Goal: Transaction & Acquisition: Purchase product/service

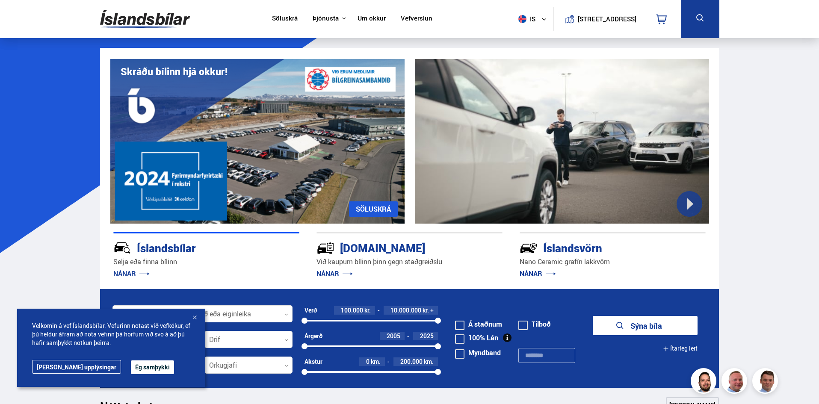
click at [131, 370] on button "Ég samþykki" at bounding box center [152, 367] width 43 height 14
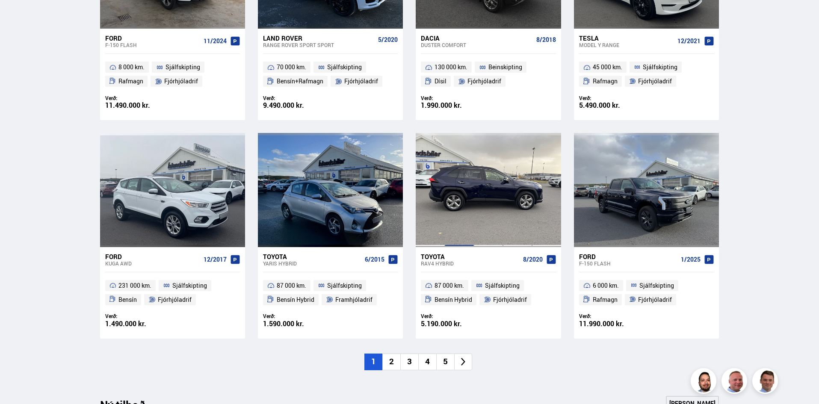
scroll to position [171, 0]
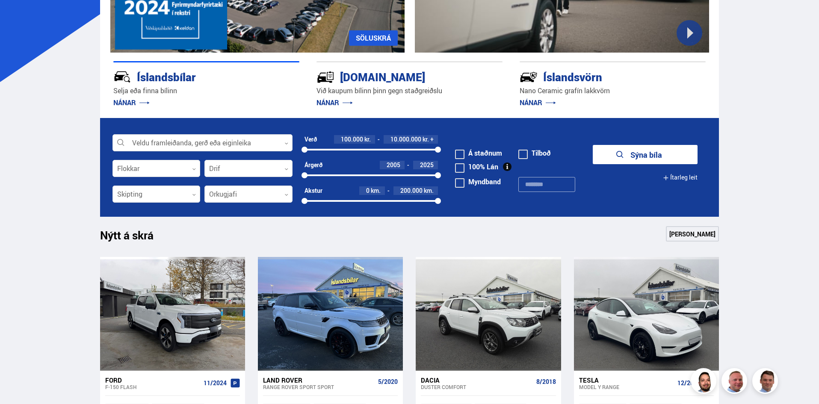
drag, startPoint x: 435, startPoint y: 146, endPoint x: 390, endPoint y: 147, distance: 44.9
click at [390, 147] on div "100000 10000000" at bounding box center [371, 150] width 134 height 8
drag, startPoint x: 389, startPoint y: 150, endPoint x: 315, endPoint y: 148, distance: 73.6
click at [315, 148] on div at bounding box center [316, 150] width 6 height 6
drag, startPoint x: 317, startPoint y: 173, endPoint x: 384, endPoint y: 173, distance: 66.7
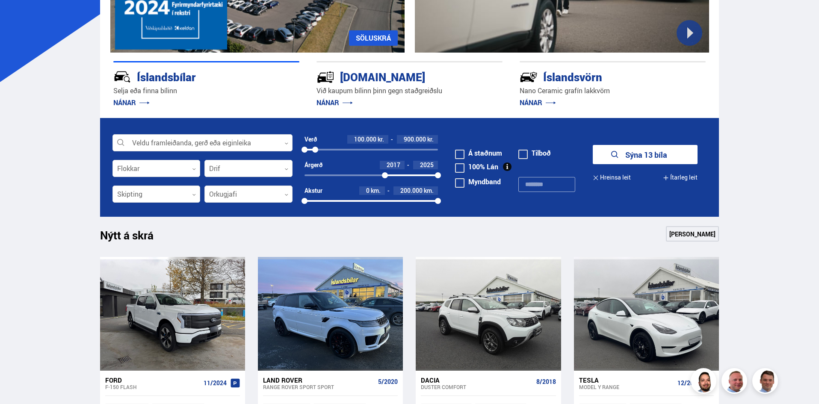
click at [384, 173] on div at bounding box center [385, 175] width 6 height 6
drag, startPoint x: 429, startPoint y: 201, endPoint x: 390, endPoint y: 201, distance: 38.9
click at [390, 201] on div at bounding box center [390, 201] width 6 height 6
click at [629, 154] on button "Sýna 2 bíla" at bounding box center [645, 154] width 105 height 19
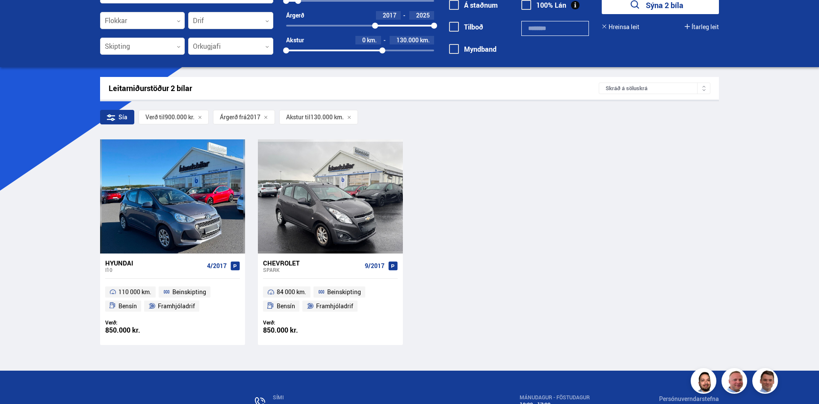
scroll to position [86, 0]
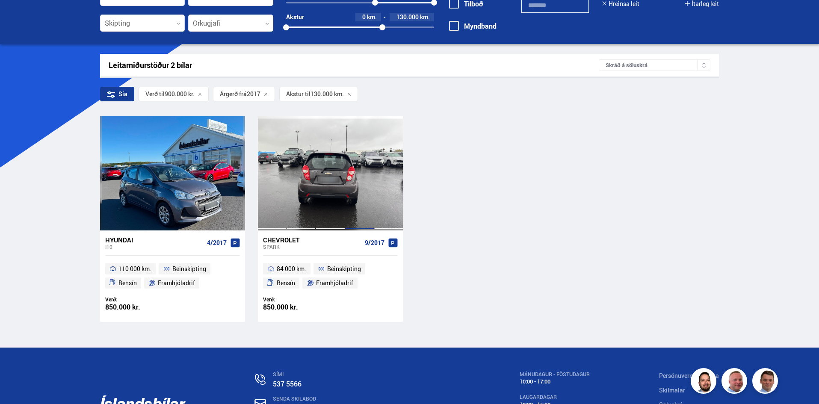
click at [353, 202] on div at bounding box center [359, 173] width 29 height 114
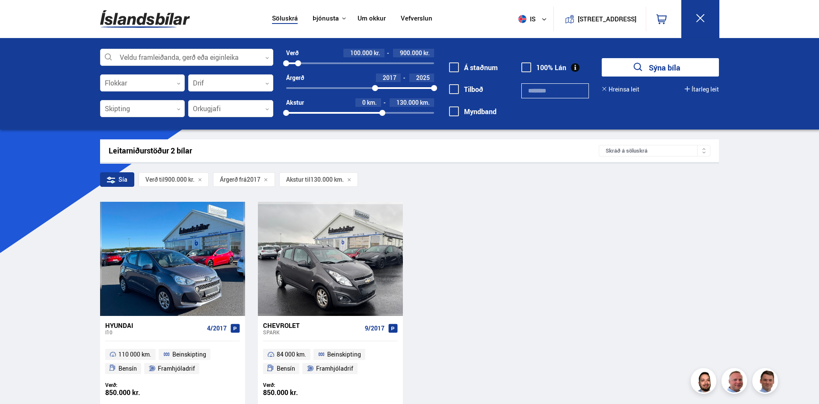
scroll to position [177, 0]
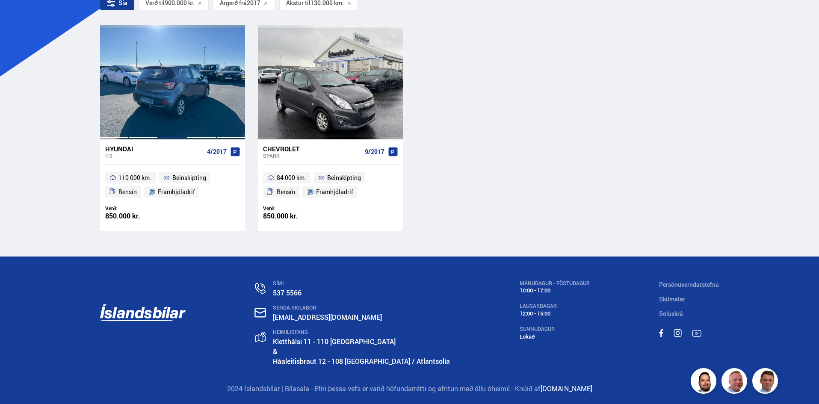
click at [163, 100] on div at bounding box center [172, 82] width 29 height 114
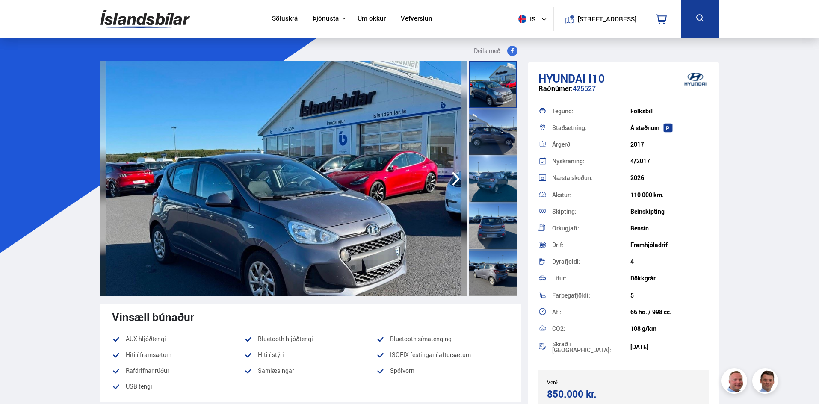
click at [497, 86] on div at bounding box center [493, 84] width 48 height 47
click at [496, 144] on div at bounding box center [493, 131] width 48 height 47
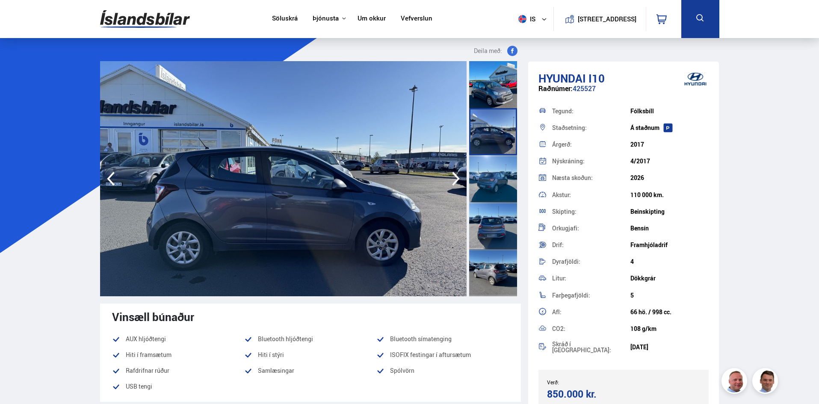
click at [500, 171] on div at bounding box center [493, 178] width 48 height 47
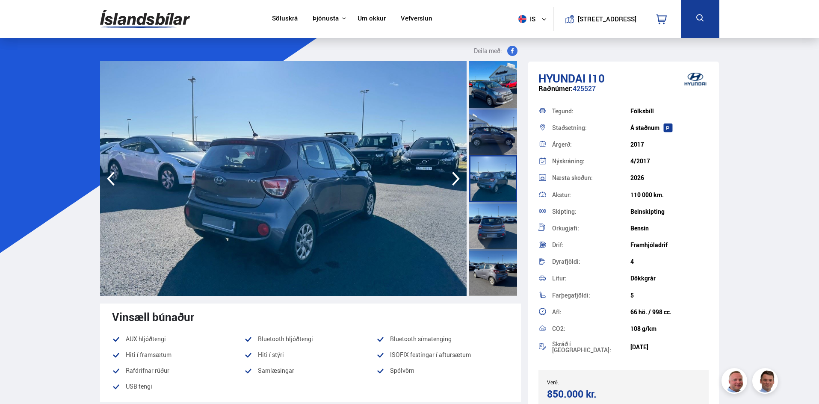
click at [500, 195] on div at bounding box center [493, 178] width 48 height 47
click at [500, 221] on div at bounding box center [493, 225] width 48 height 47
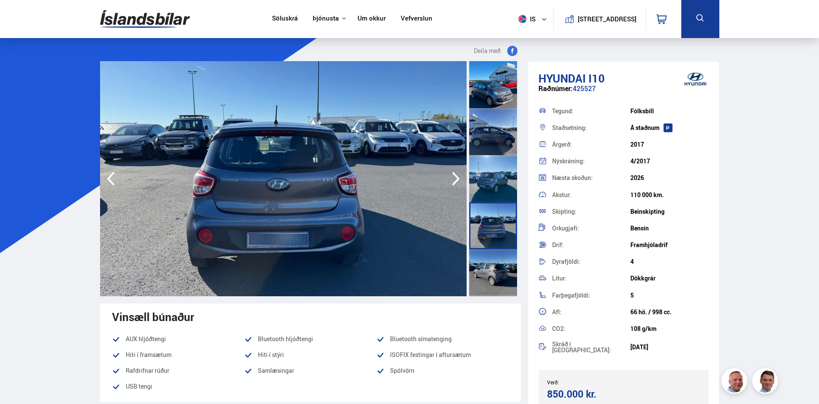
click at [501, 266] on div at bounding box center [493, 272] width 48 height 47
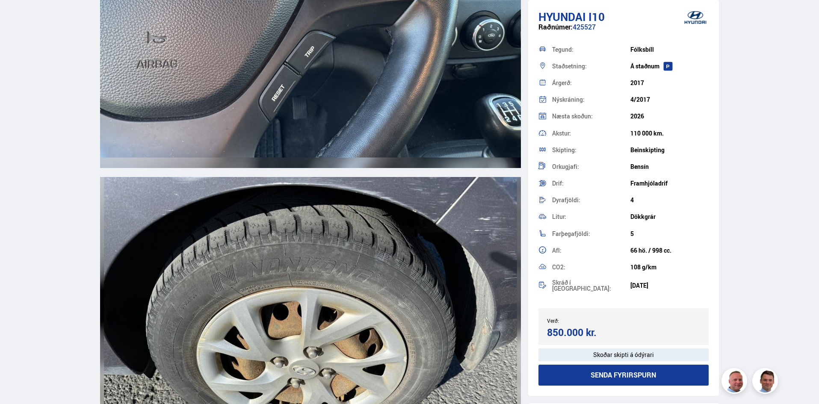
scroll to position [8894, 0]
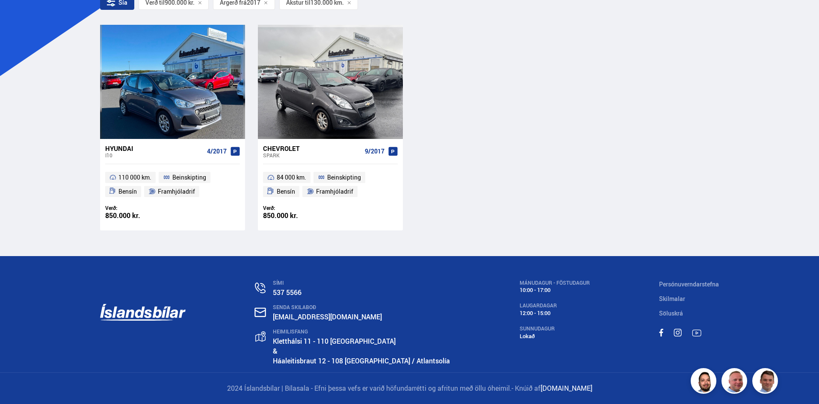
scroll to position [177, 0]
